Goal: Check status

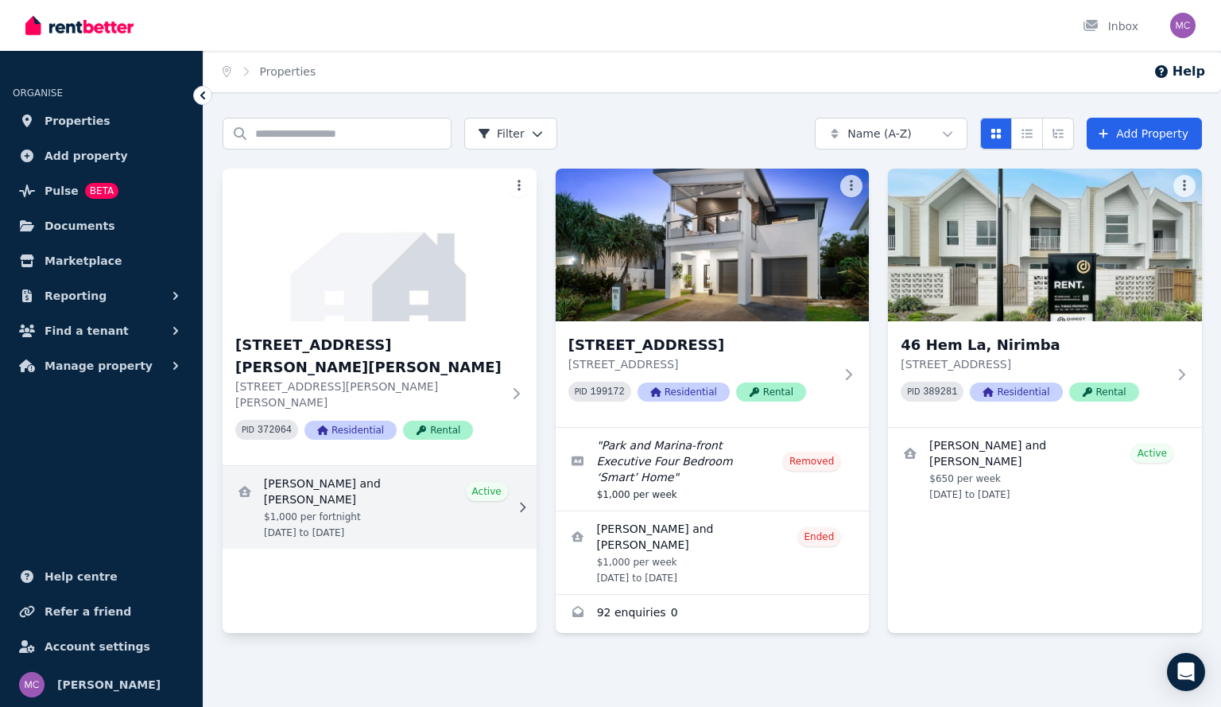
click at [403, 466] on link "View details for Paul Bacon and Elizabeth Einarsen" at bounding box center [380, 507] width 314 height 83
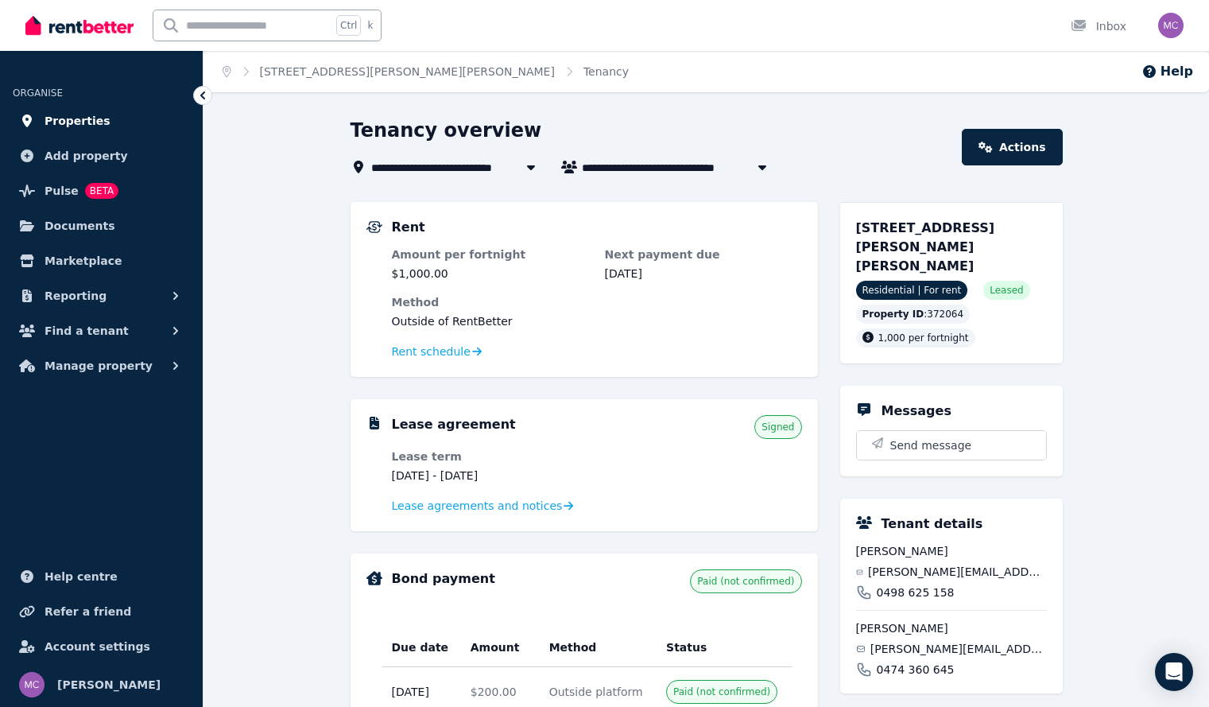
click at [72, 124] on span "Properties" at bounding box center [78, 120] width 66 height 19
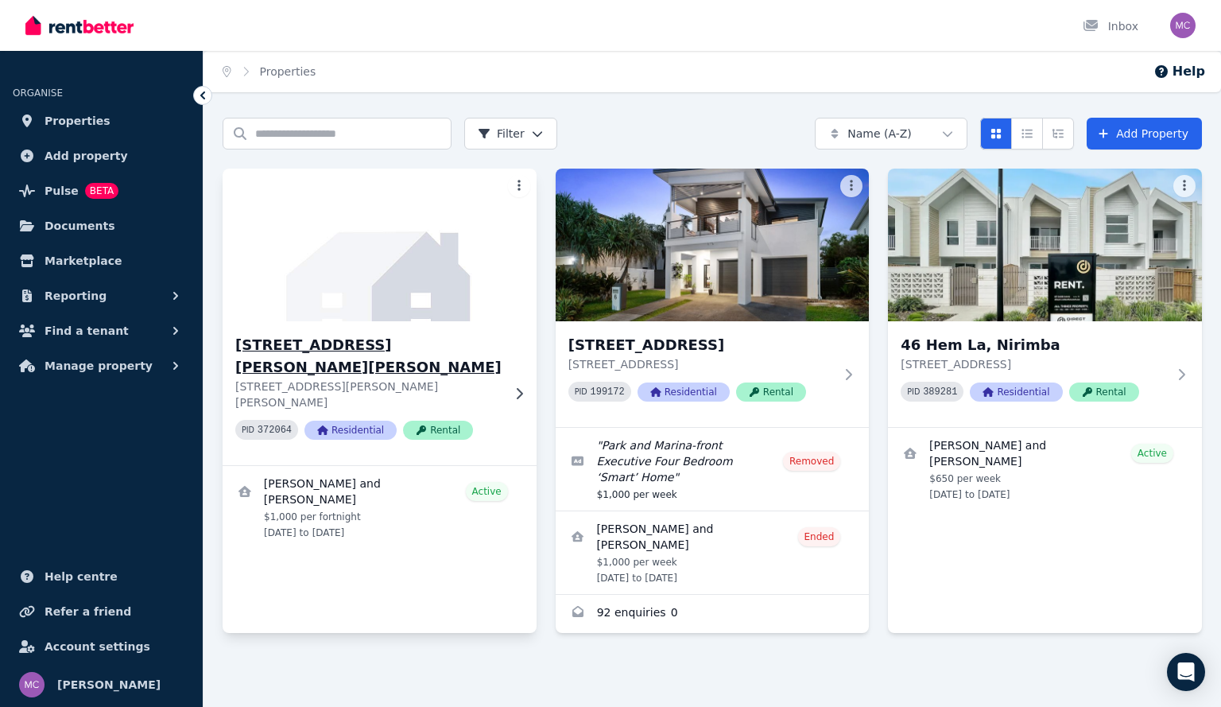
click at [361, 342] on h3 "[STREET_ADDRESS][PERSON_NAME][PERSON_NAME]" at bounding box center [368, 356] width 266 height 45
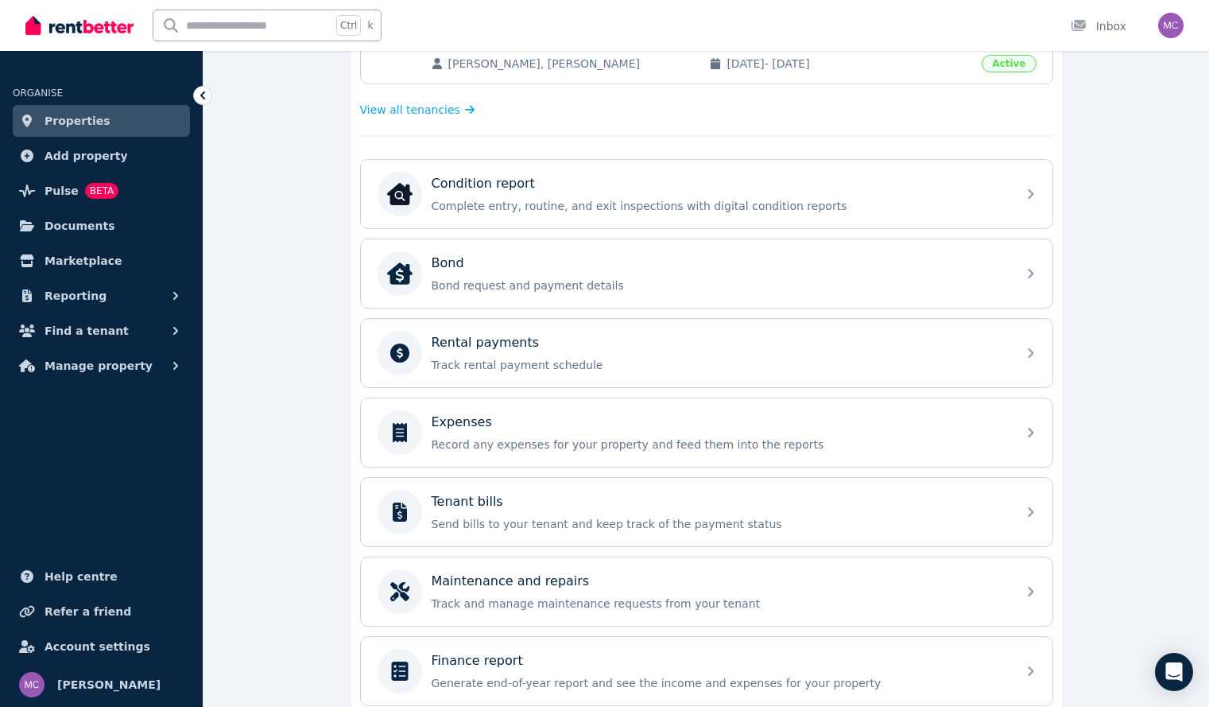
scroll to position [489, 0]
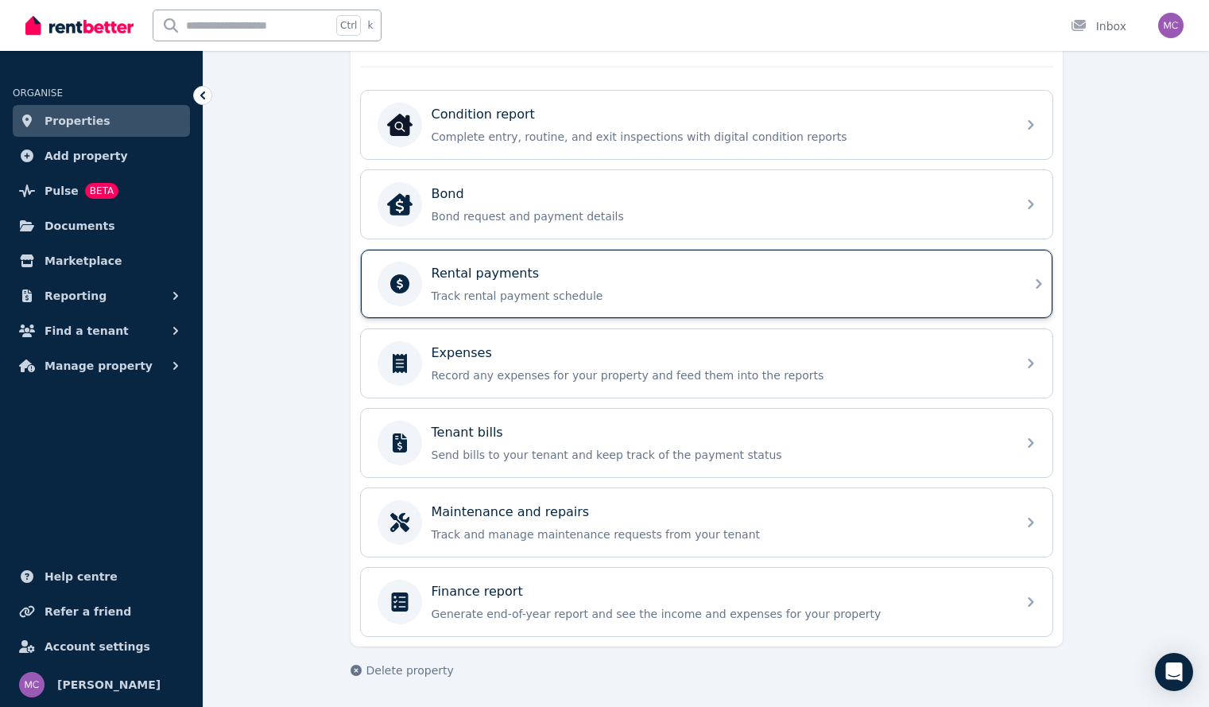
click at [559, 278] on div "Rental payments" at bounding box center [719, 273] width 575 height 19
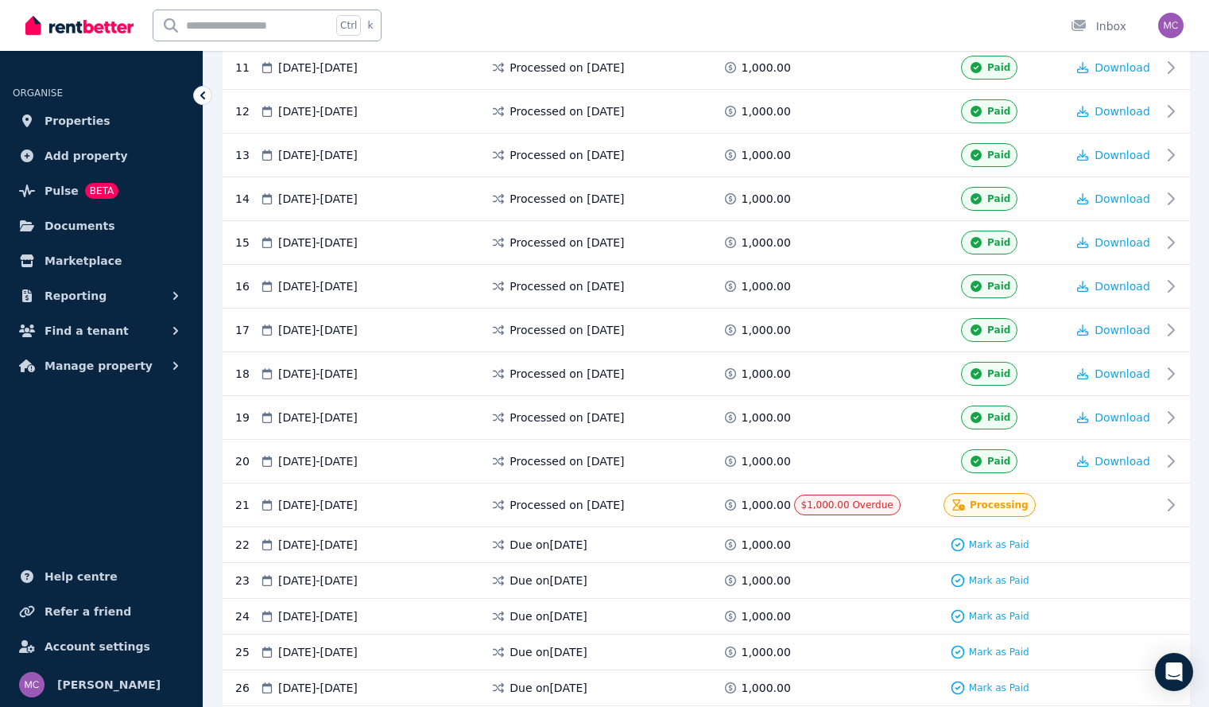
scroll to position [780, 0]
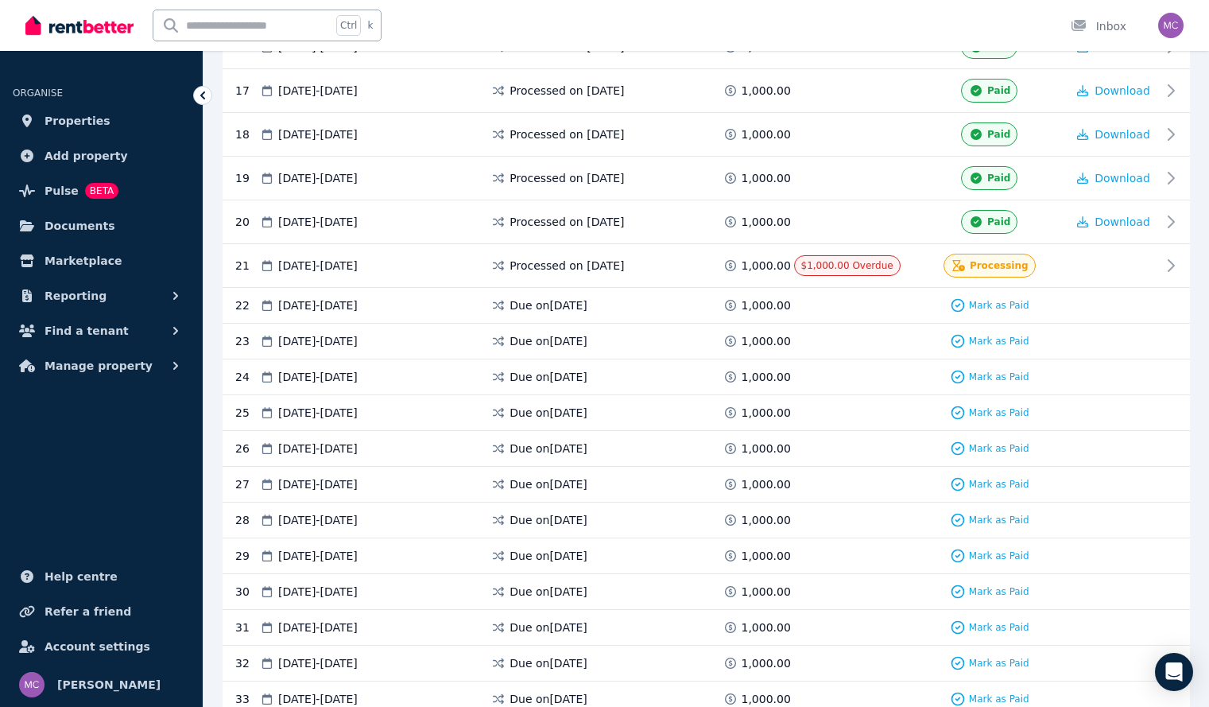
scroll to position [1024, 0]
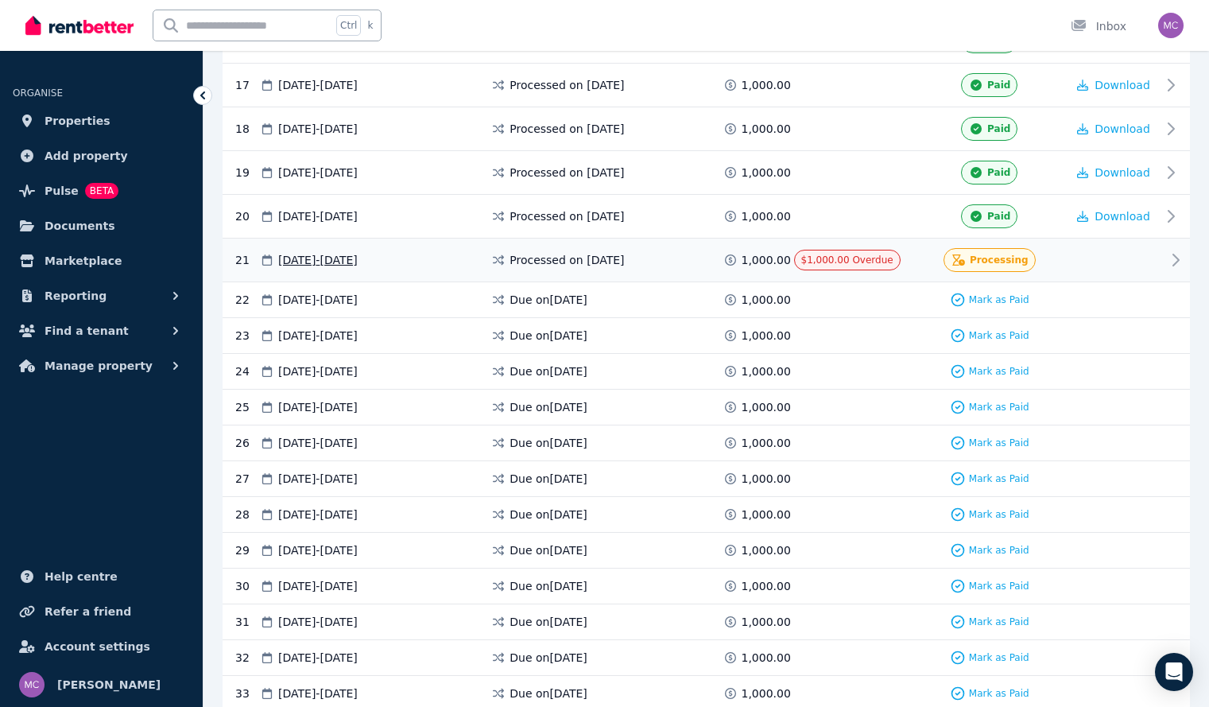
click at [972, 265] on div "Processing" at bounding box center [989, 260] width 92 height 24
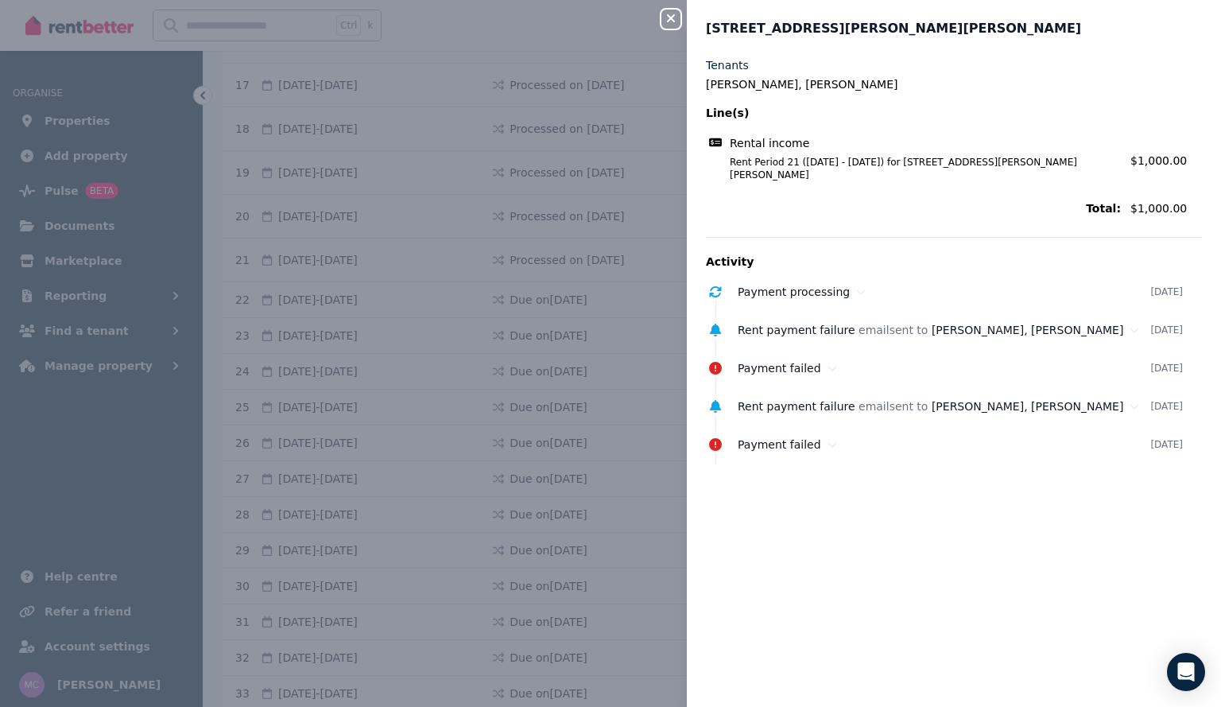
click at [671, 17] on icon "button" at bounding box center [670, 18] width 19 height 13
